Goal: Obtain resource: Download file/media

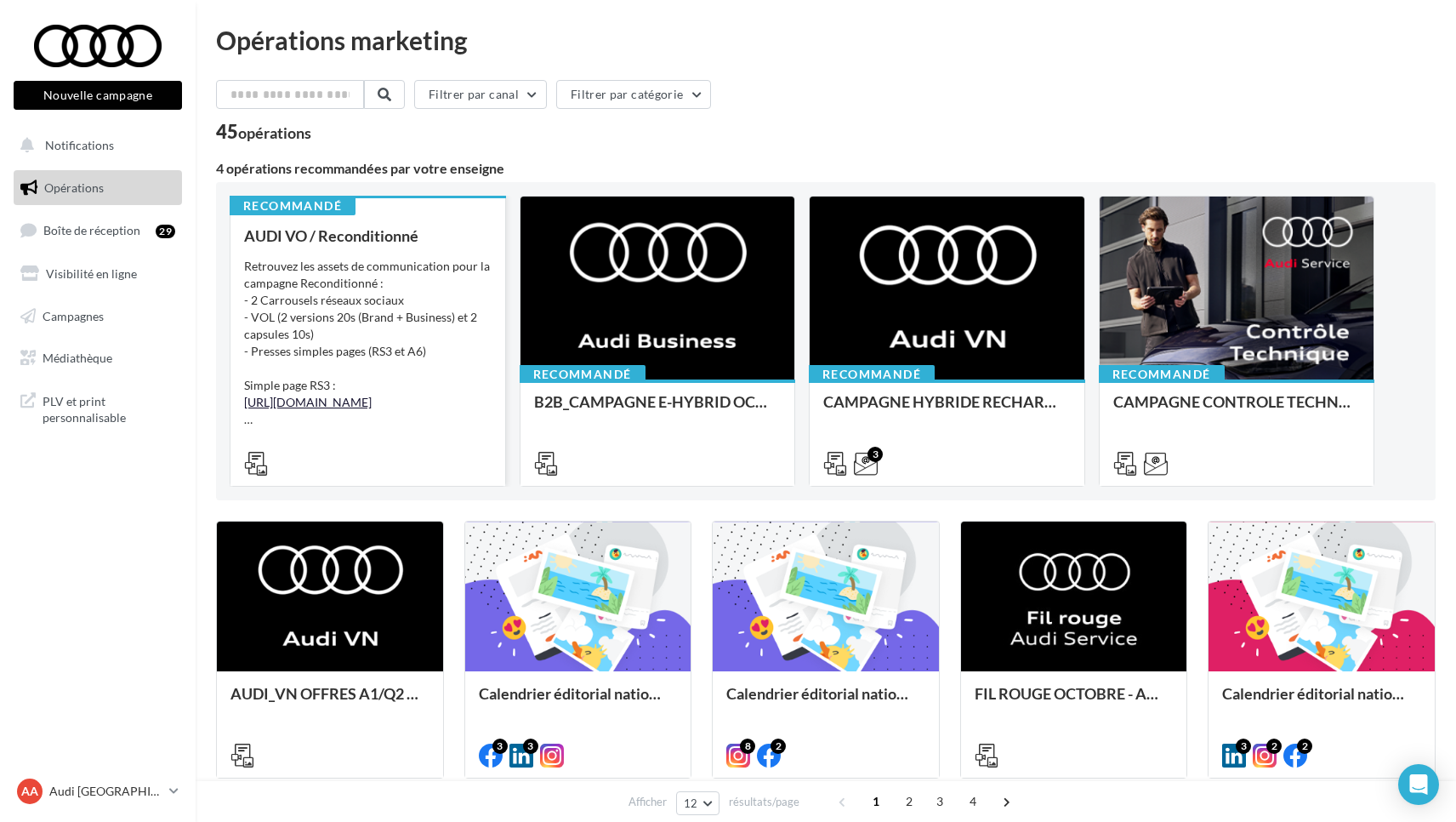
click at [302, 404] on link "[URL][DOMAIN_NAME]" at bounding box center [307, 402] width 127 height 15
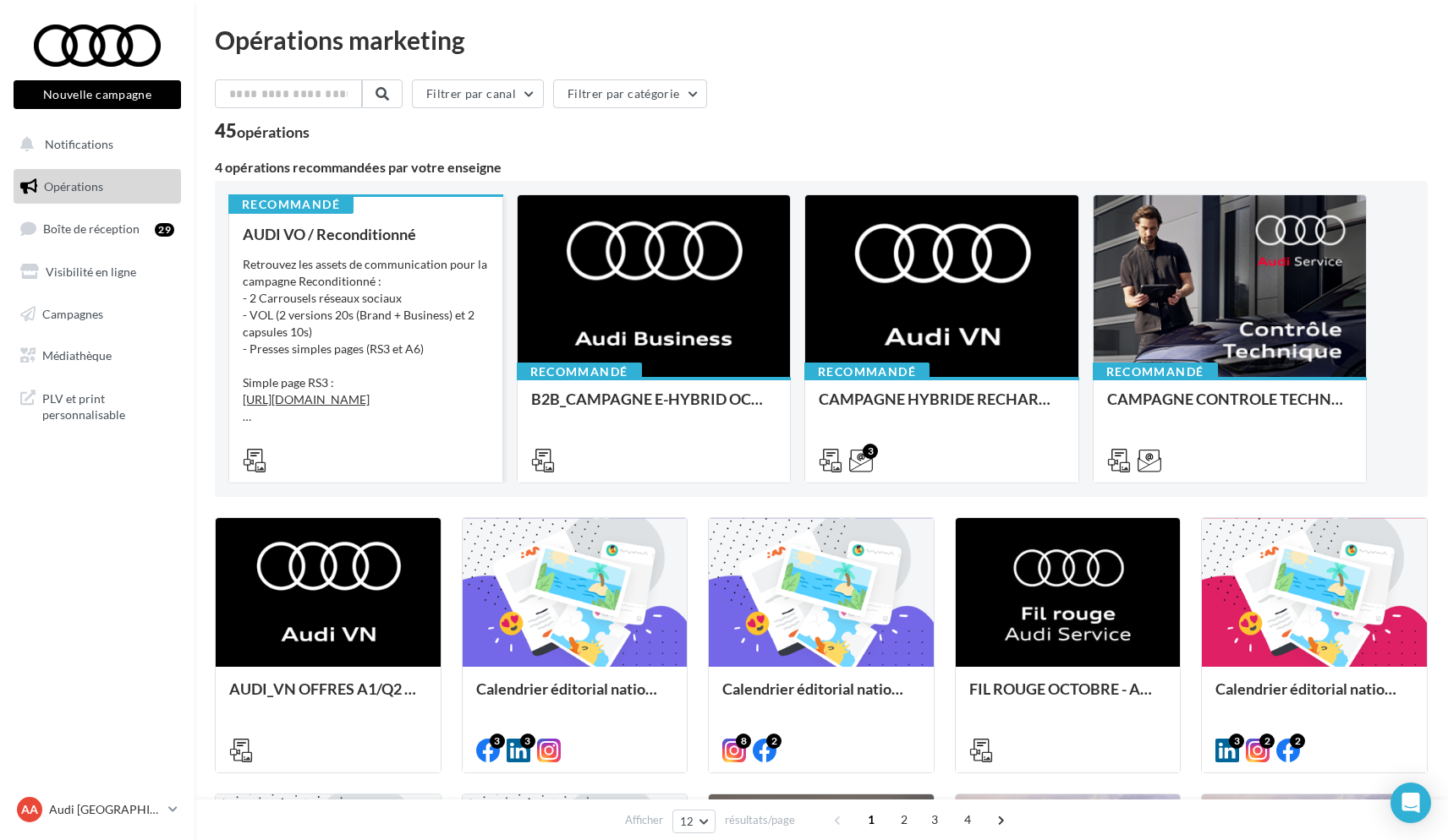
click at [329, 293] on div "Retrouvez les assets de communication pour la campagne Reconditionné : - 2 Carr…" at bounding box center [365, 341] width 246 height 169
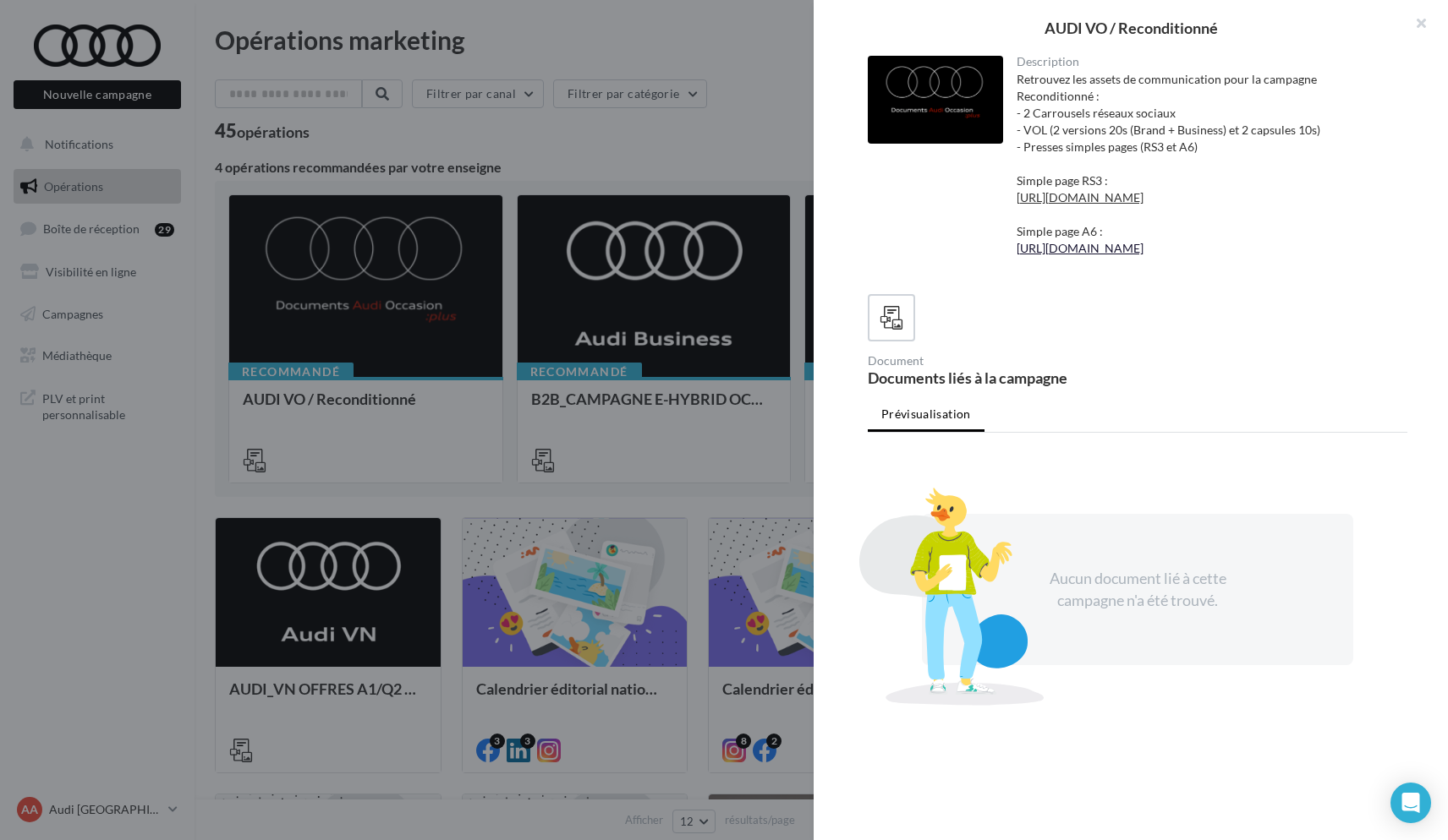
click at [1143, 255] on link "[URL][DOMAIN_NAME]" at bounding box center [1080, 248] width 127 height 15
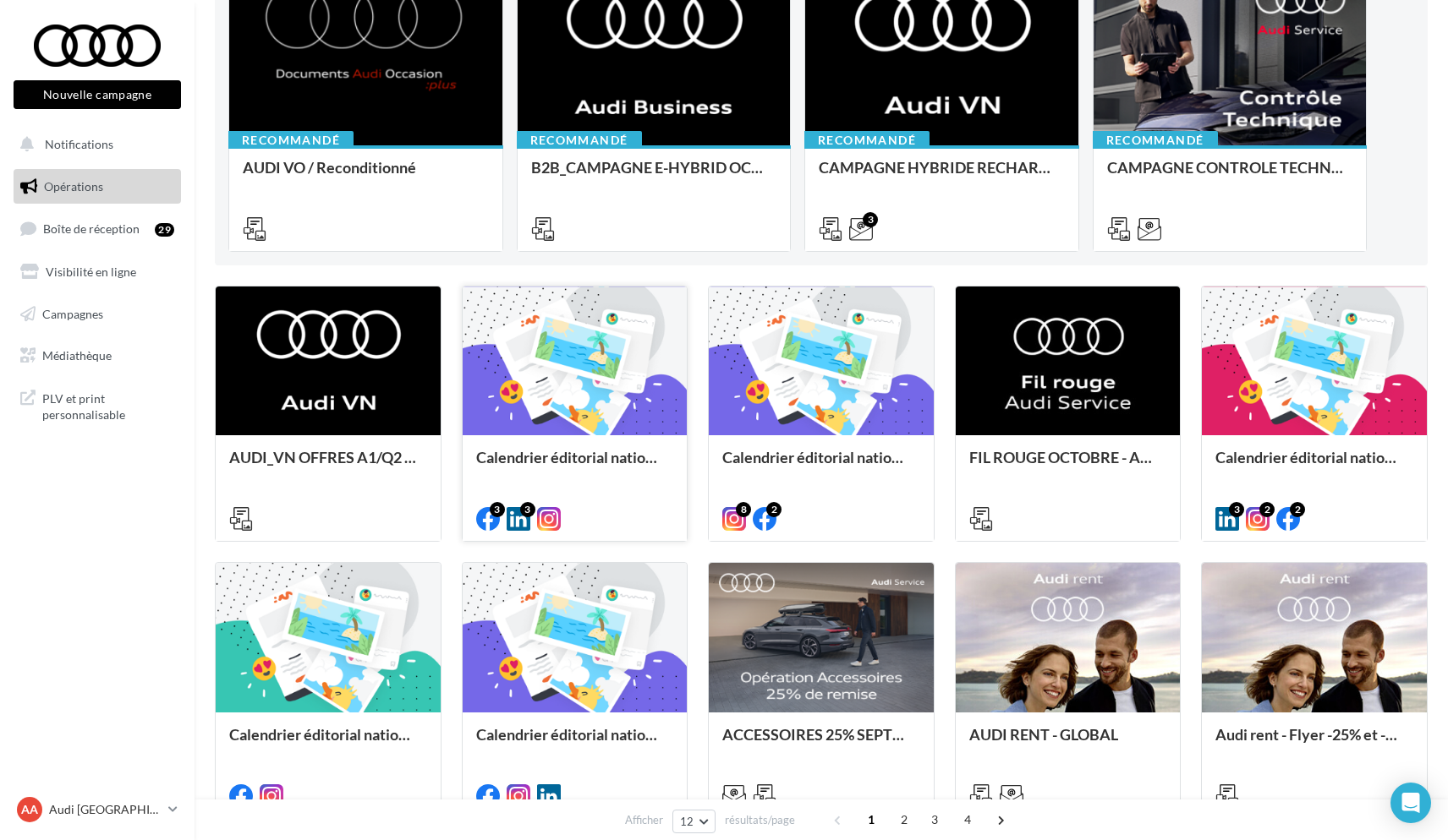
scroll to position [241, 0]
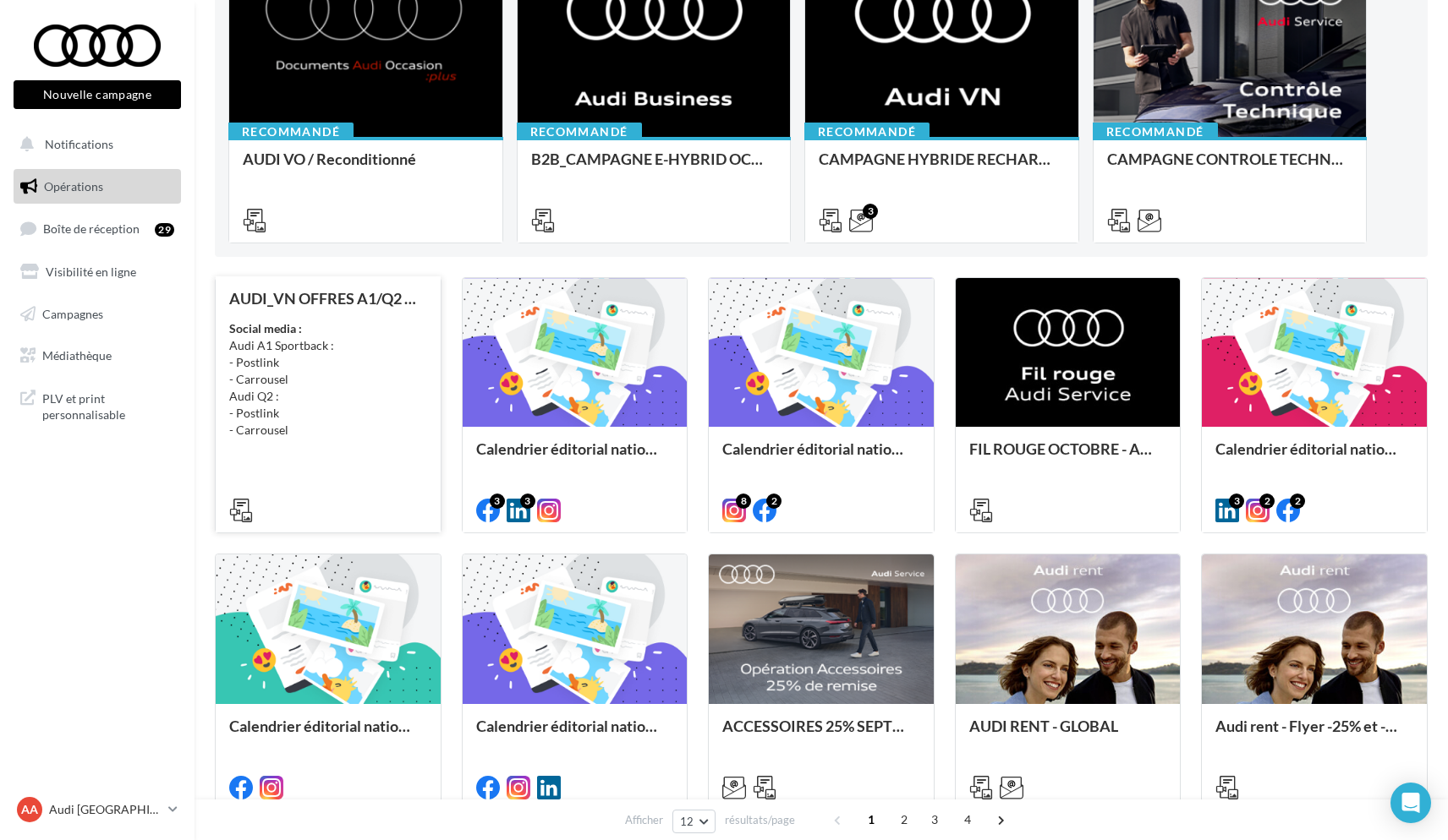
click at [294, 454] on div "AUDI_VN OFFRES A1/Q2 - 10 au 31 octobre Social media : Audi A1 Sportback : - Po…" at bounding box center [329, 404] width 198 height 229
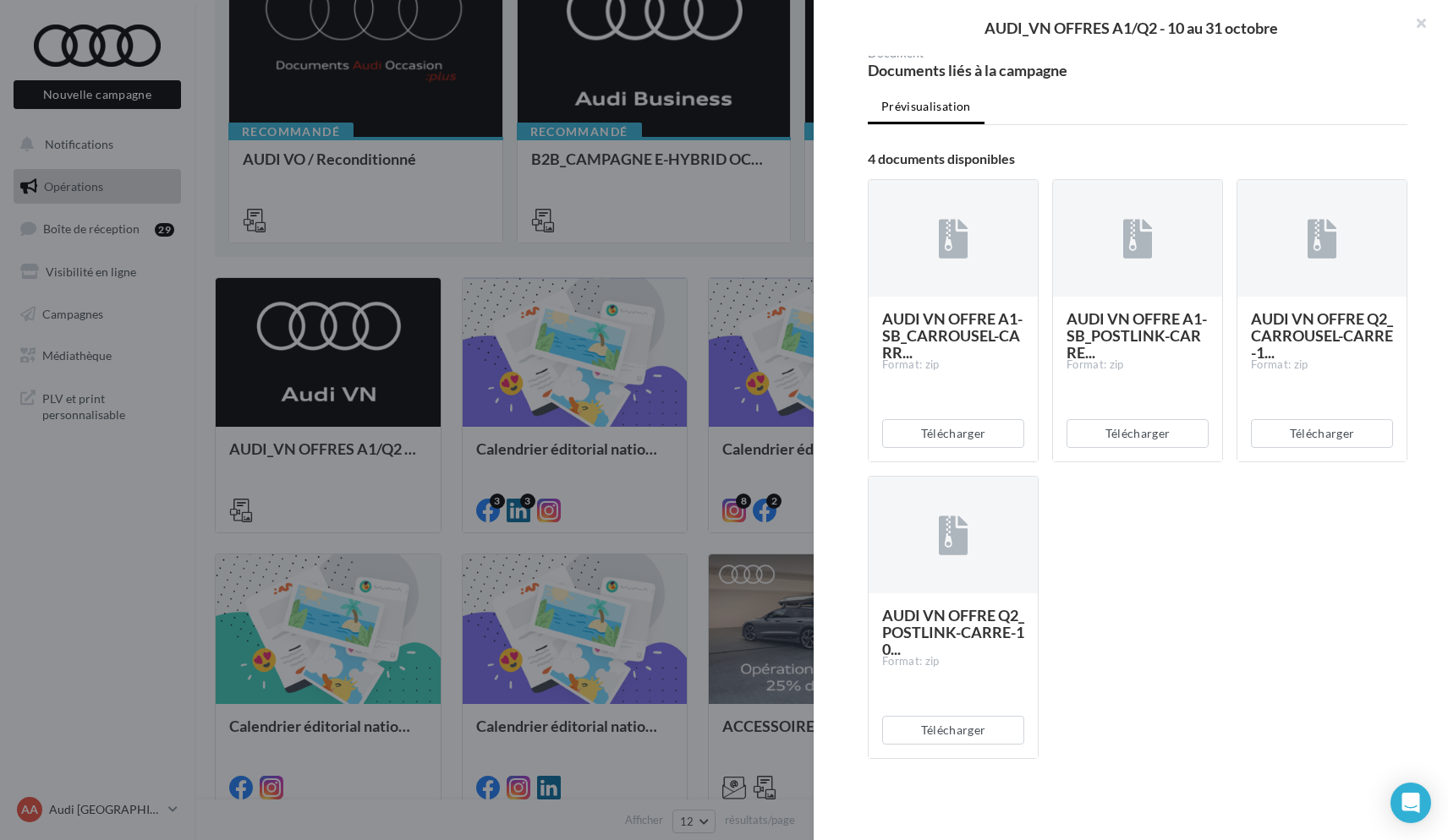
scroll to position [223, 0]
click at [954, 432] on button "Télécharger" at bounding box center [953, 433] width 142 height 28
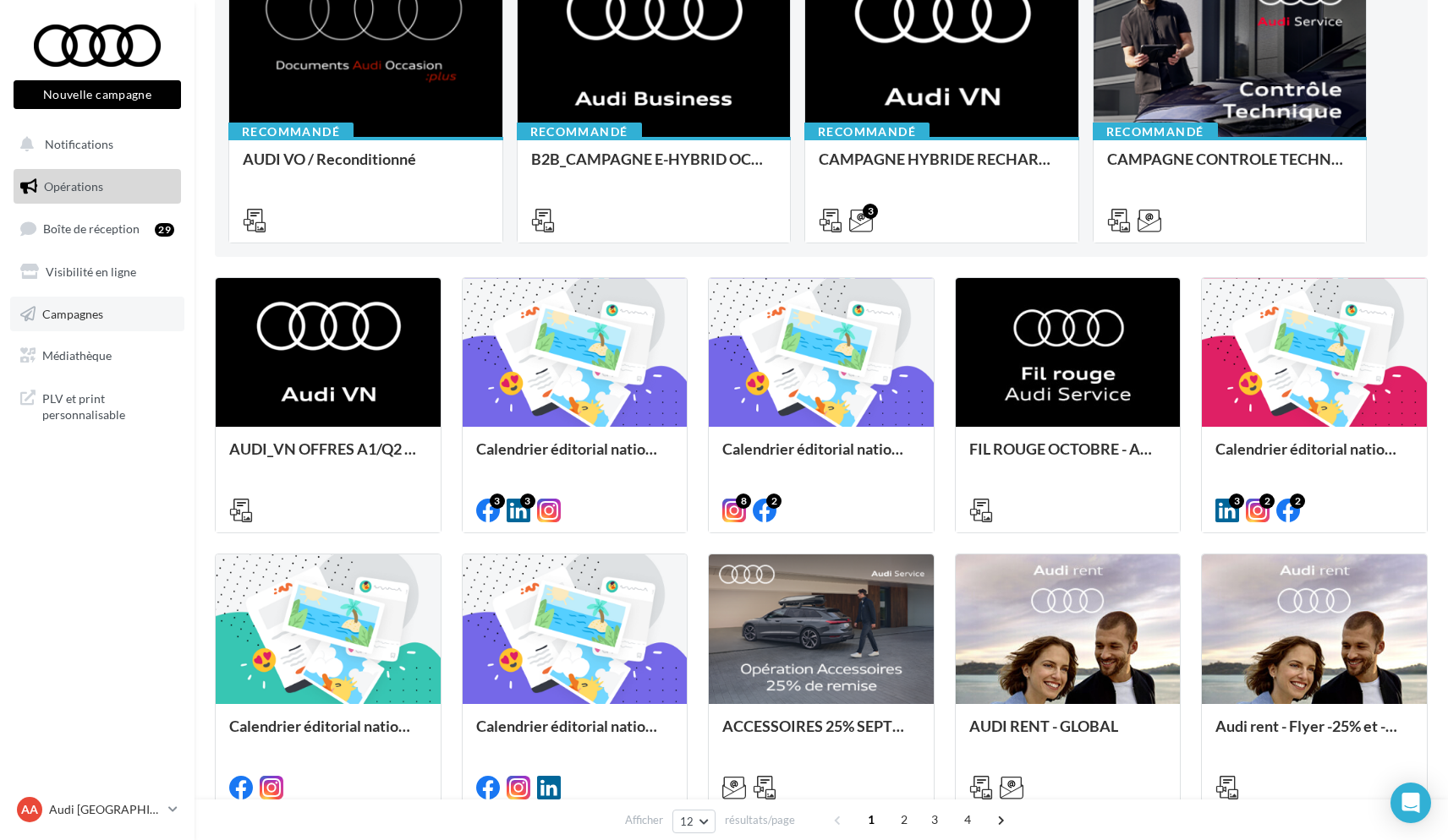
click at [80, 313] on span "Campagnes" at bounding box center [73, 313] width 61 height 15
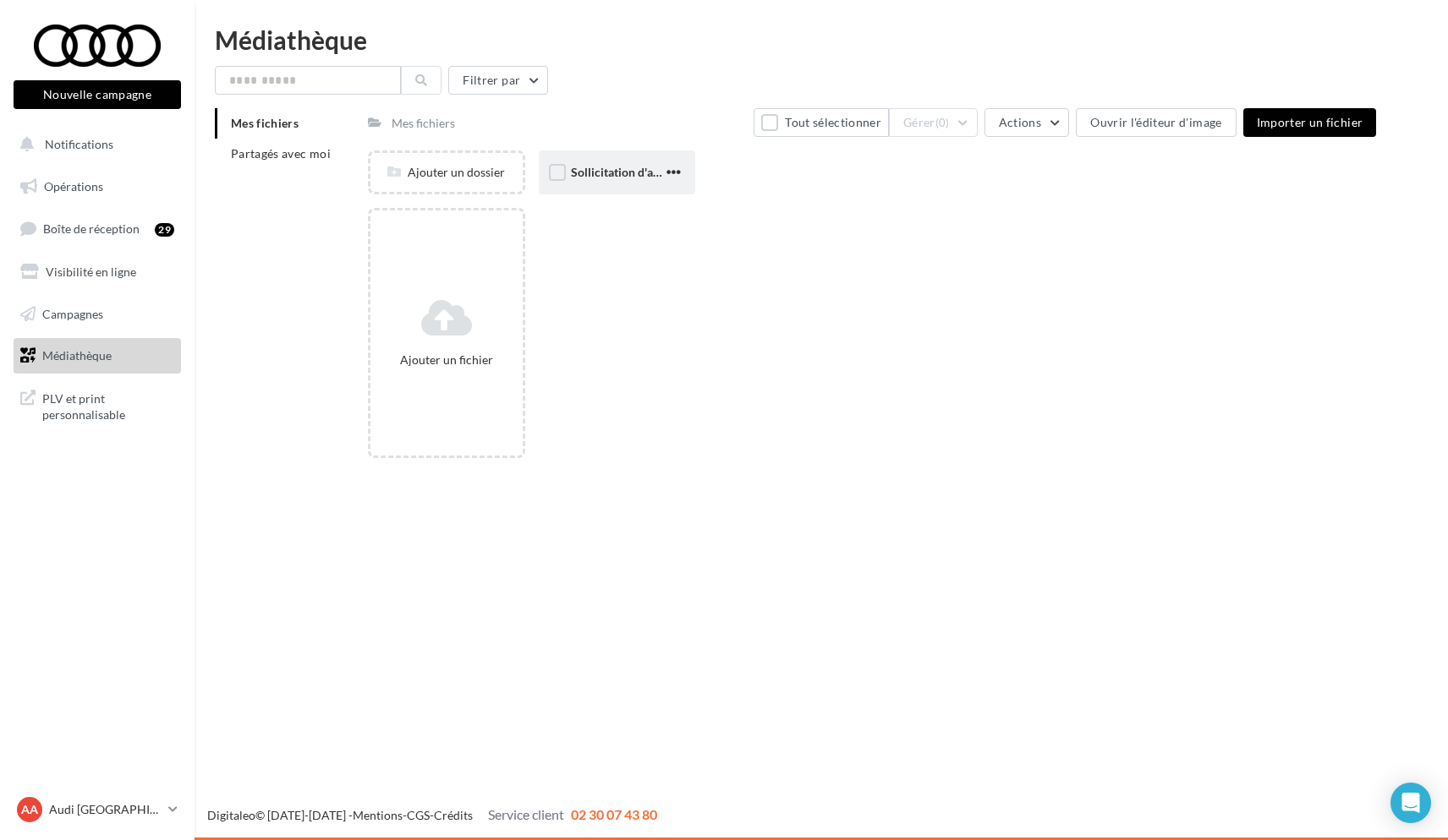
click at [617, 173] on span "Sollicitation d'avis" at bounding box center [619, 173] width 96 height 15
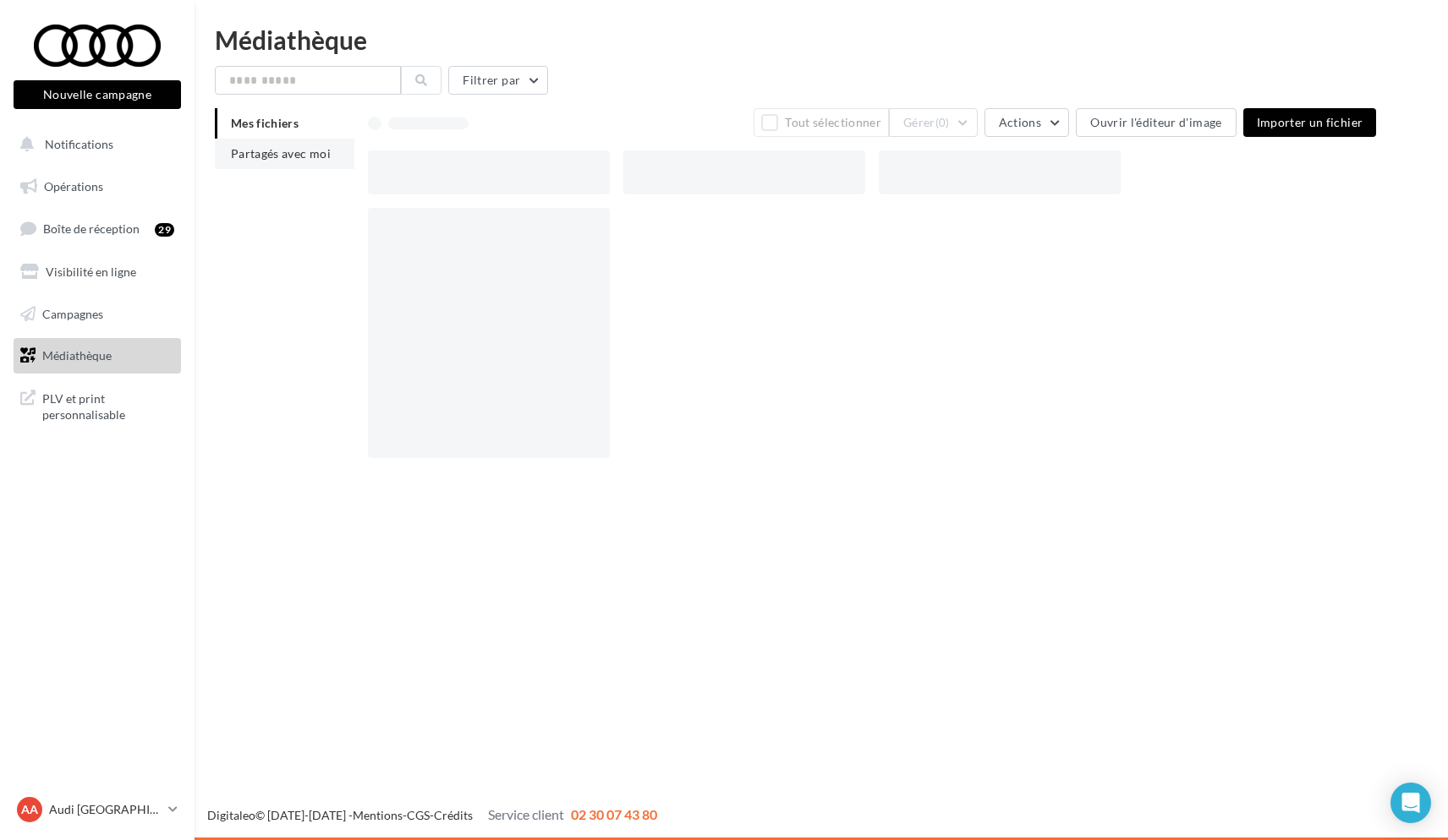
click at [302, 153] on span "Partagés avec moi" at bounding box center [280, 153] width 100 height 15
click at [269, 122] on span "Mes fichiers" at bounding box center [264, 123] width 68 height 15
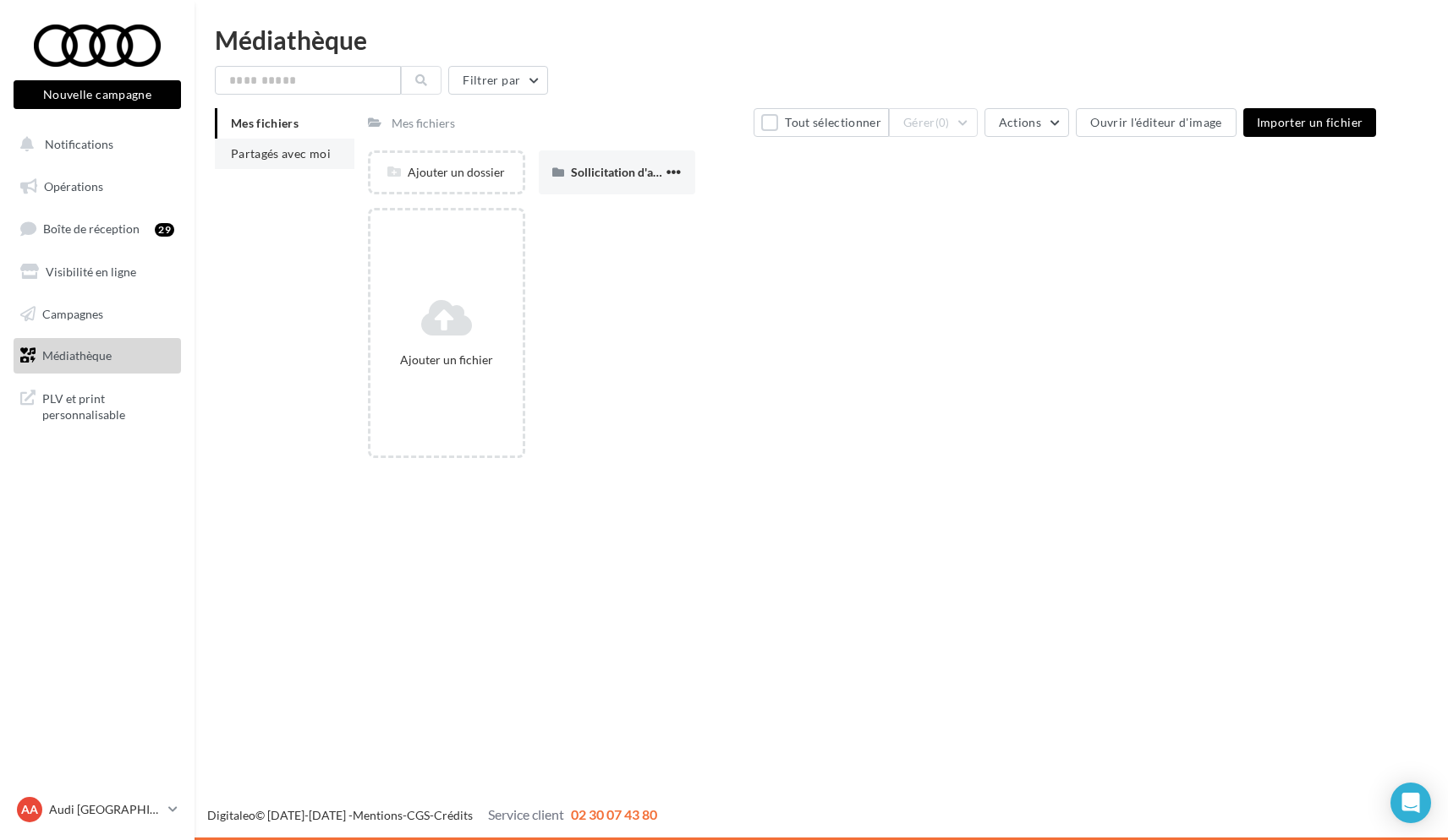
click at [266, 152] on span "Partagés avec moi" at bounding box center [280, 153] width 100 height 15
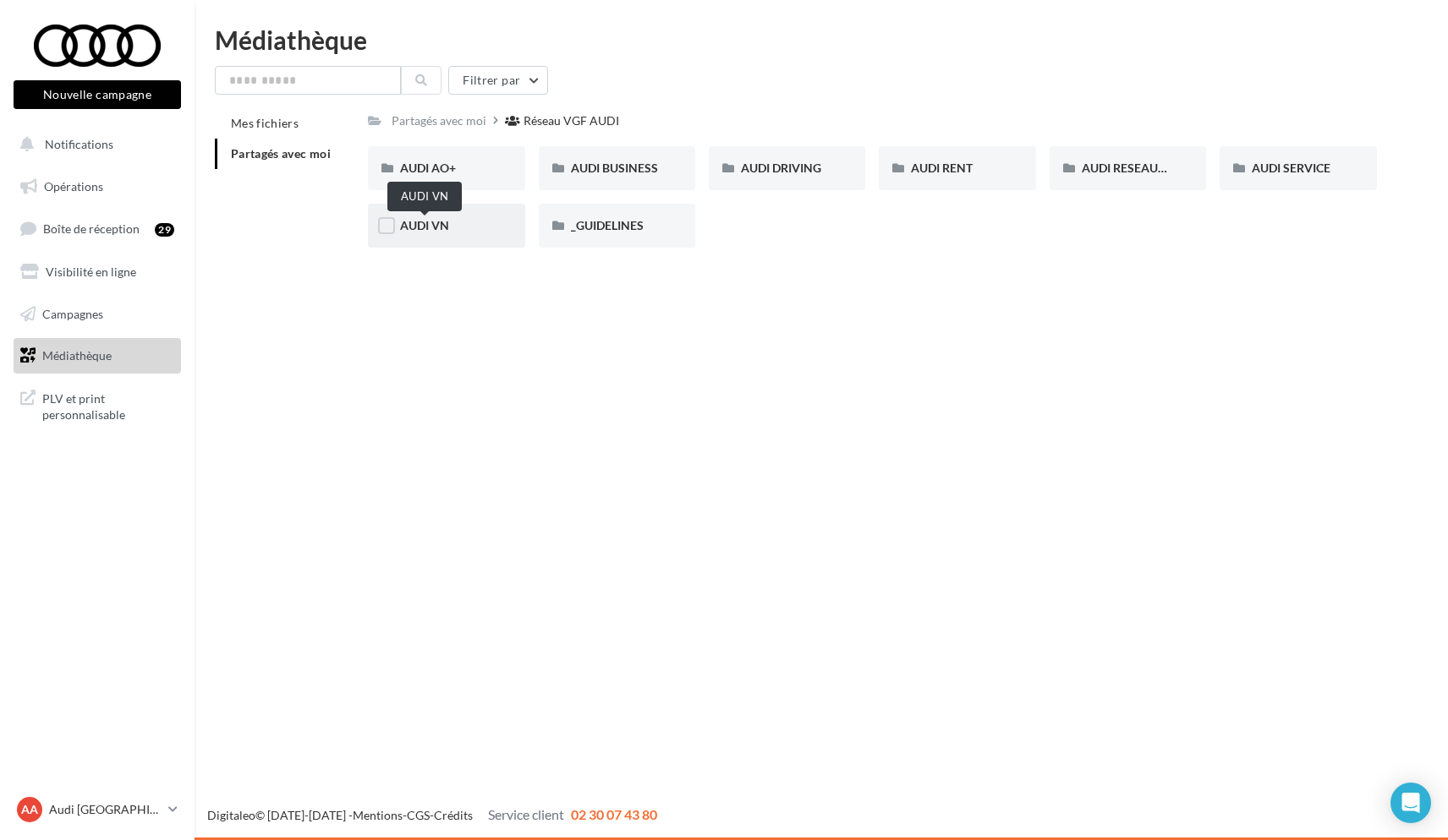
click at [429, 230] on span "AUDI VN" at bounding box center [424, 226] width 49 height 15
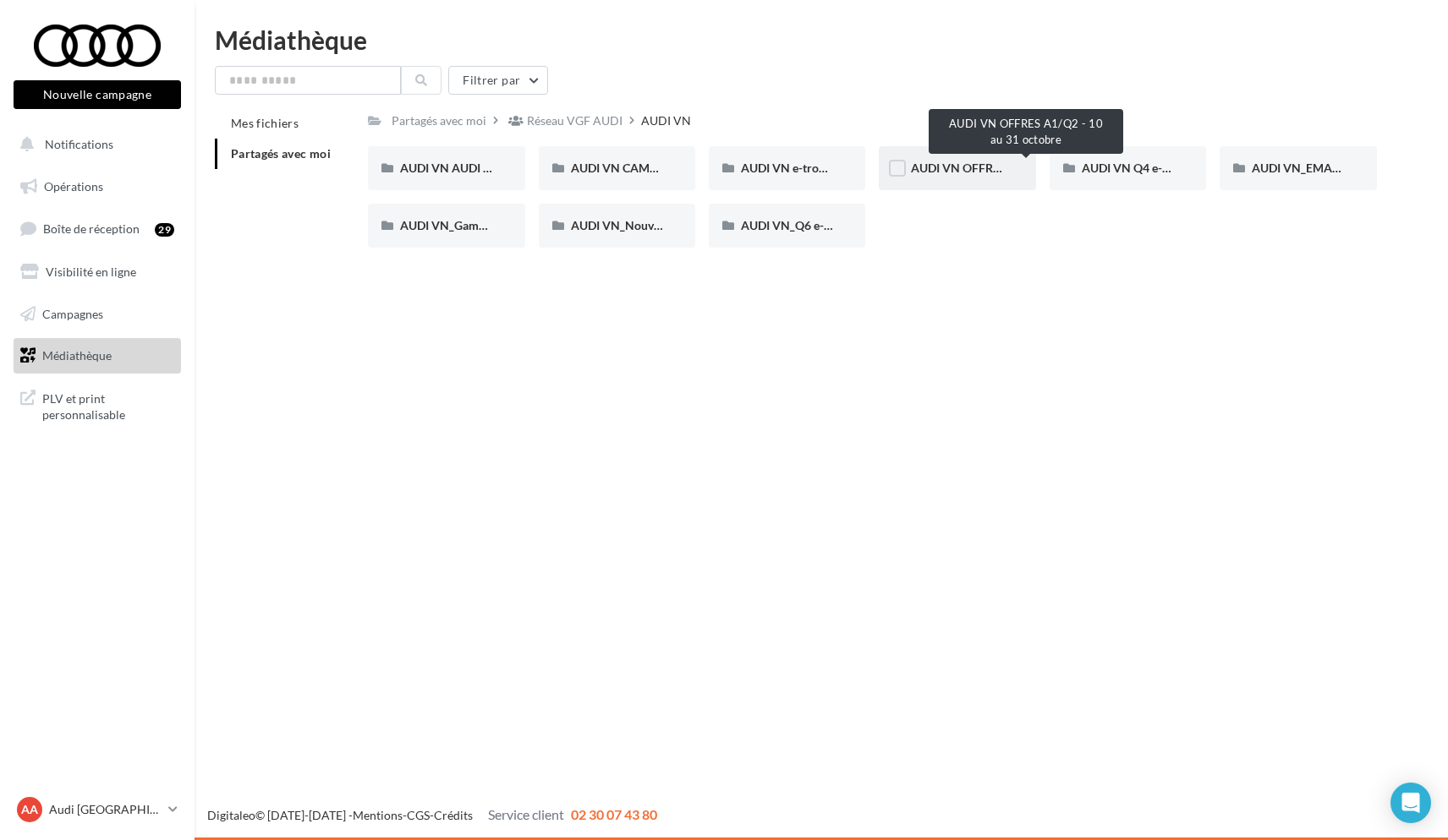
click at [949, 171] on span "AUDI VN OFFRES A1/Q2 - 10 au 31 octobre" at bounding box center [1027, 168] width 231 height 15
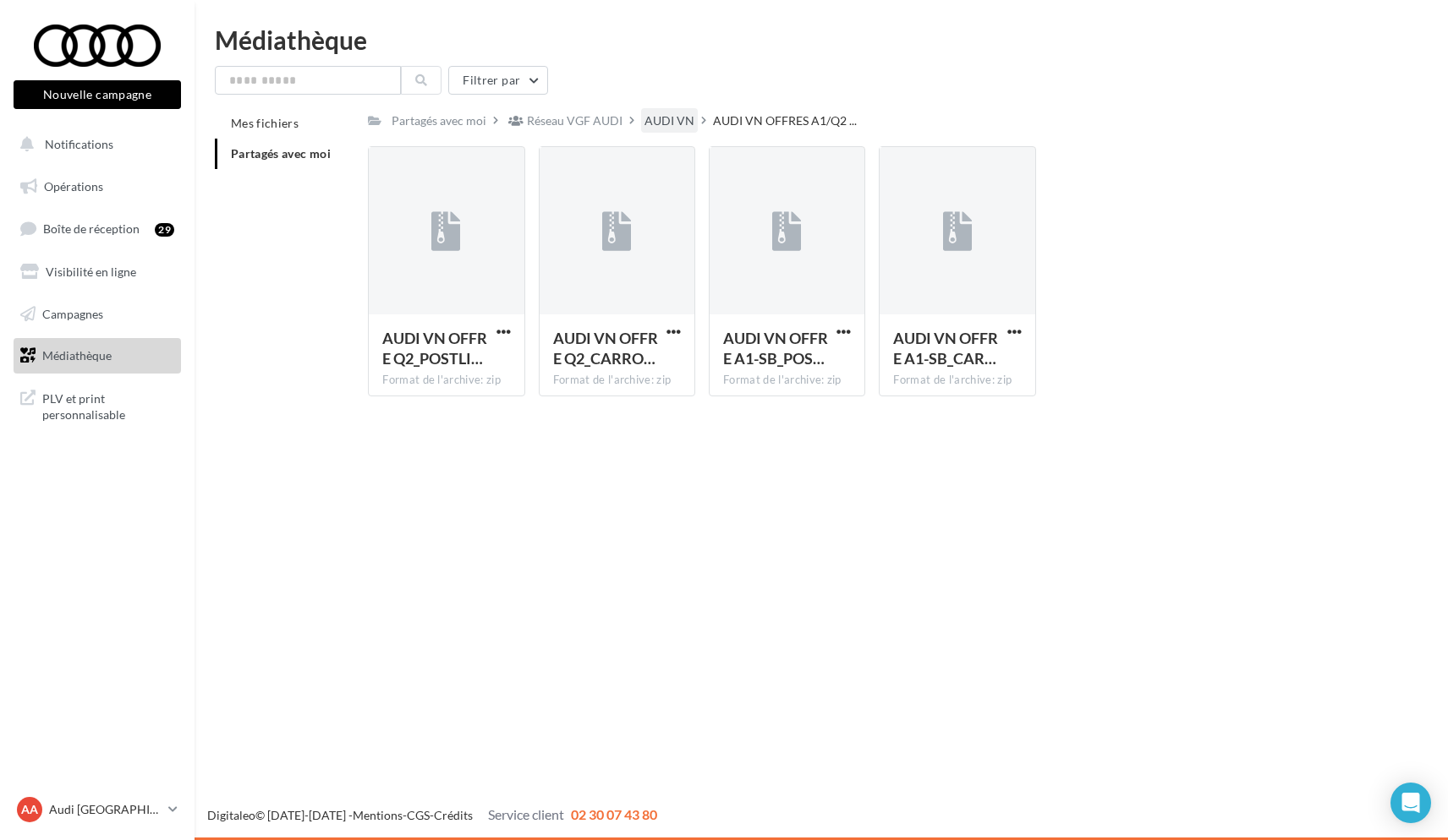
click at [657, 123] on div "AUDI VN" at bounding box center [669, 120] width 50 height 17
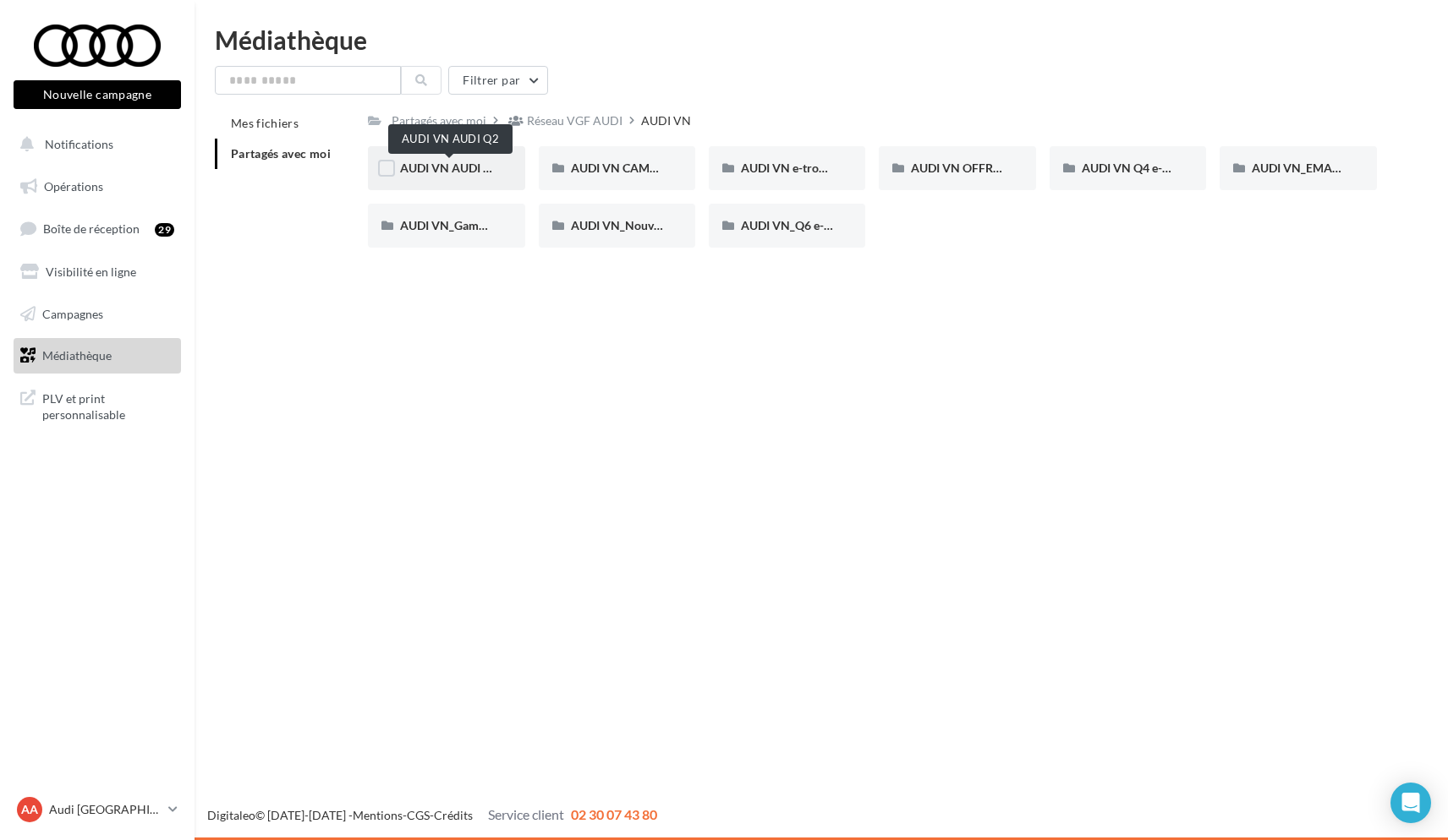
click at [463, 174] on span "AUDI VN AUDI Q2" at bounding box center [450, 168] width 99 height 15
